Goal: Information Seeking & Learning: Learn about a topic

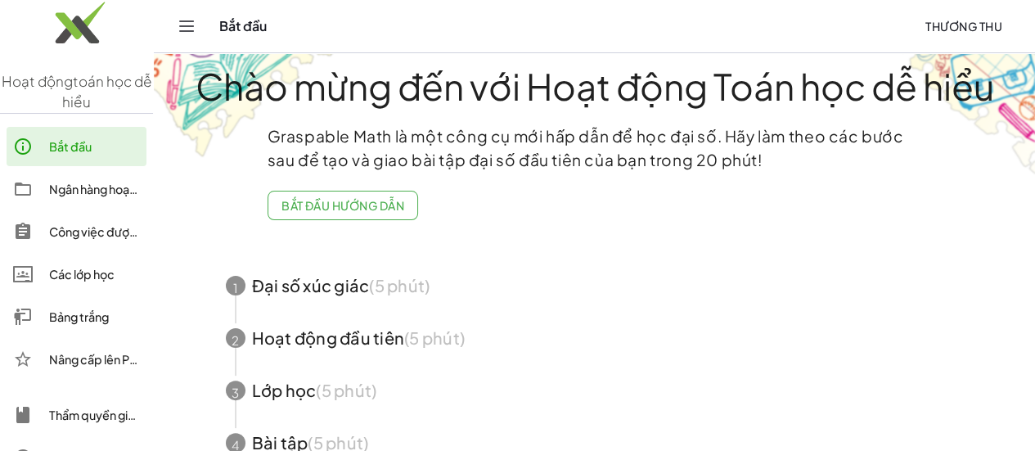
scroll to position [104, 0]
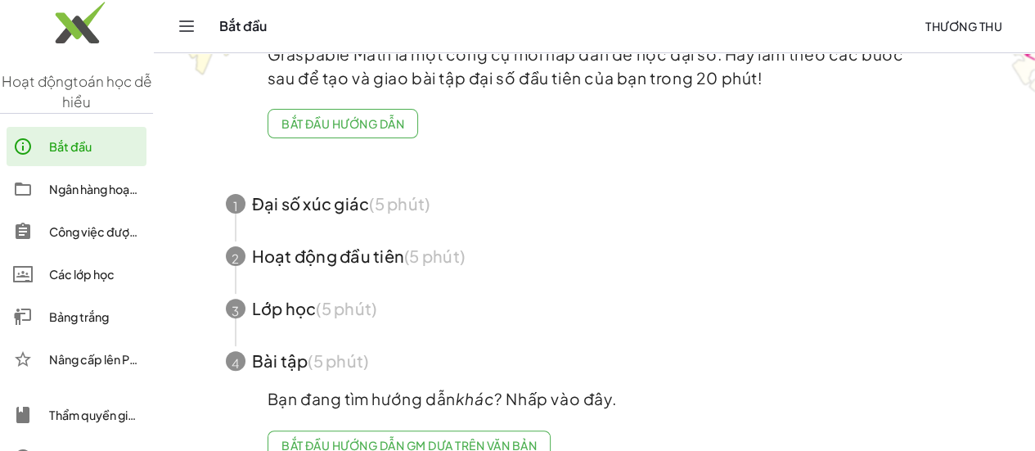
click at [93, 191] on font "Ngân hàng hoạt động" at bounding box center [107, 189] width 116 height 15
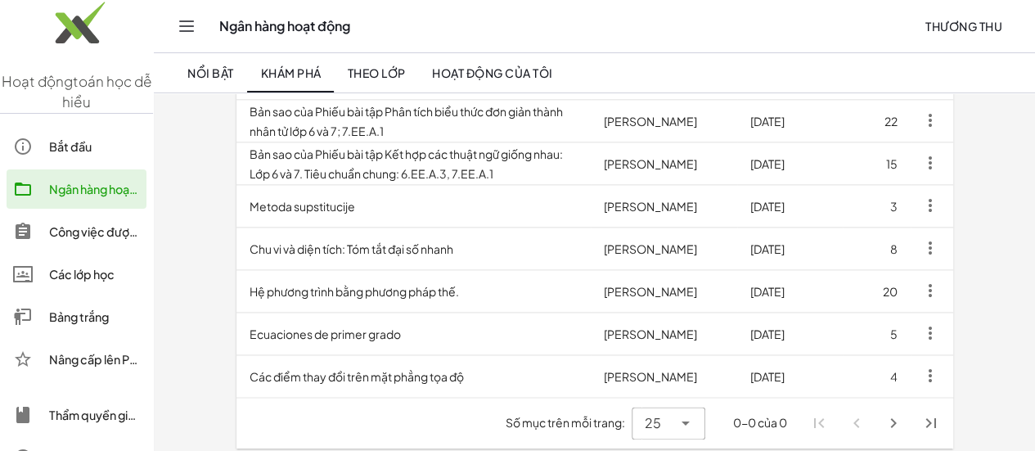
scroll to position [974, 0]
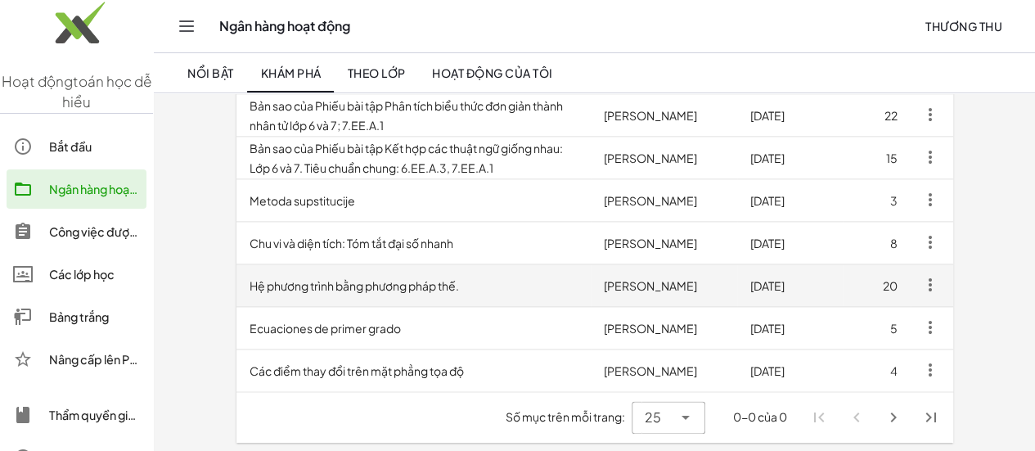
drag, startPoint x: 265, startPoint y: 286, endPoint x: 250, endPoint y: 287, distance: 14.8
click at [250, 287] on font "Hệ phương trình bằng phương pháp thế." at bounding box center [354, 285] width 209 height 15
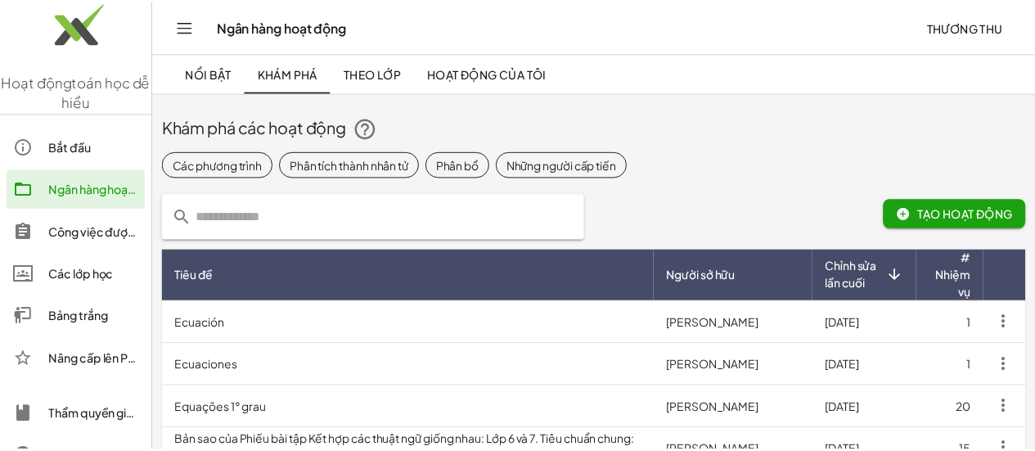
scroll to position [974, 0]
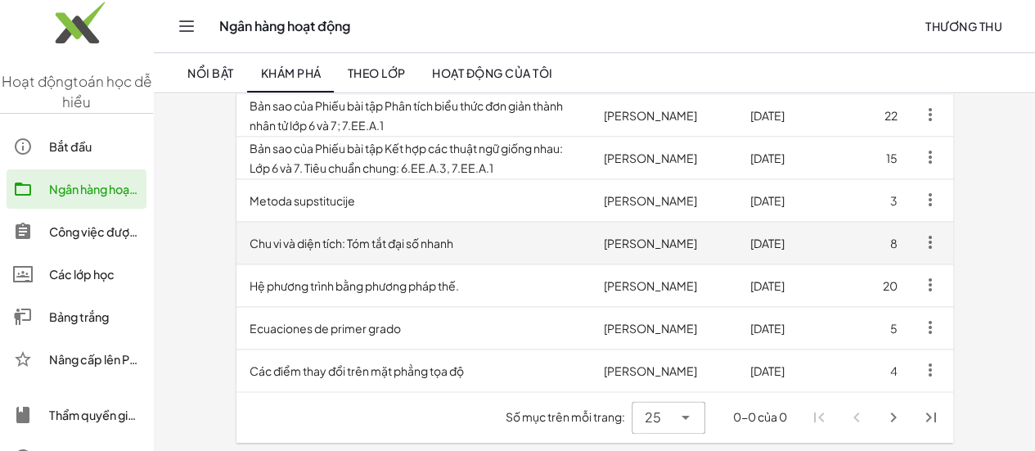
click at [332, 246] on font "Chu vi và diện tích: Tóm tắt đại số nhanh" at bounding box center [352, 243] width 204 height 15
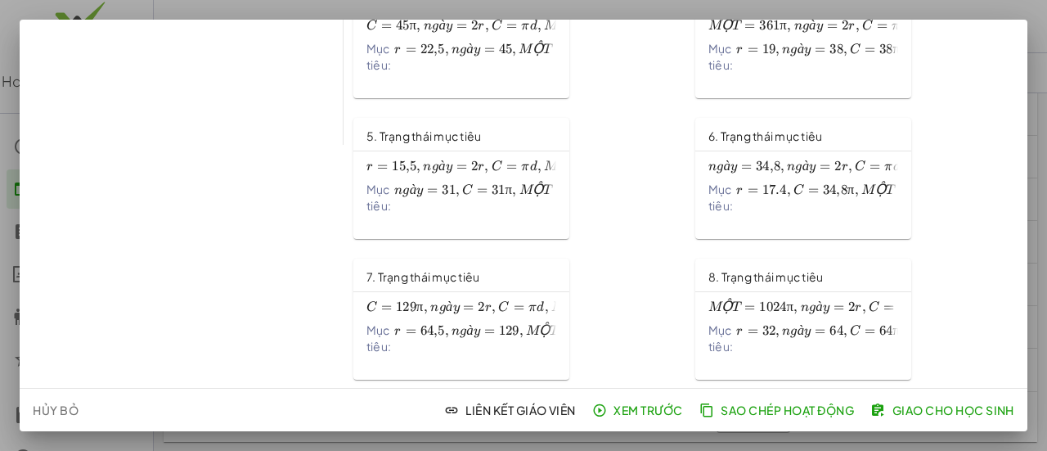
scroll to position [244, 0]
click at [455, 335] on font "ngày" at bounding box center [466, 330] width 29 height 13
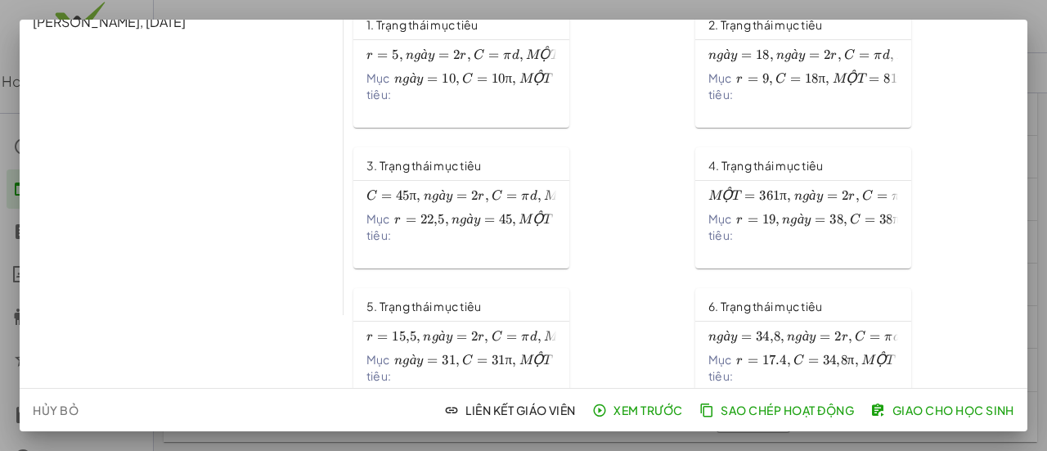
scroll to position [0, 0]
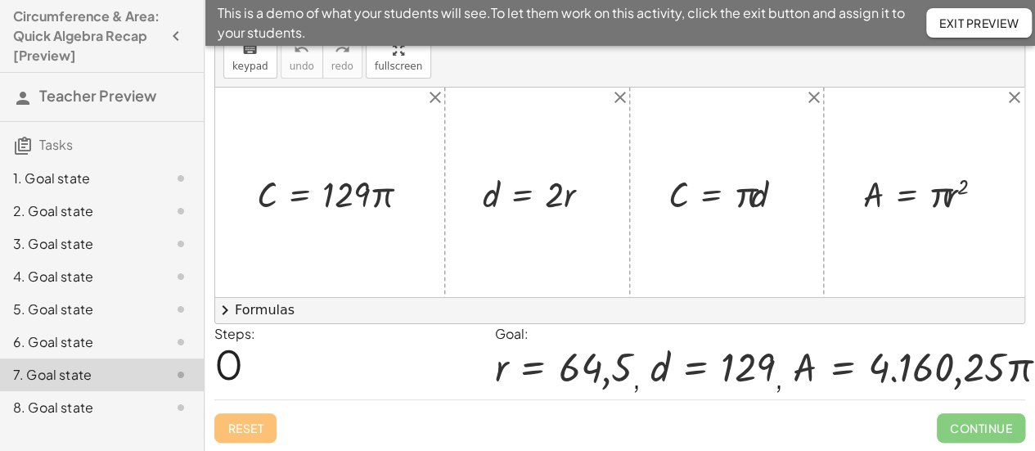
scroll to position [62, 0]
